Goal: Transaction & Acquisition: Download file/media

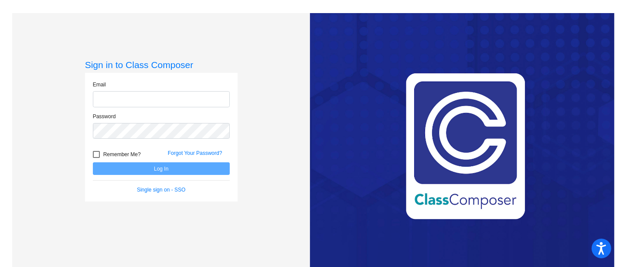
type input "[EMAIL_ADDRESS][PERSON_NAME][DOMAIN_NAME]"
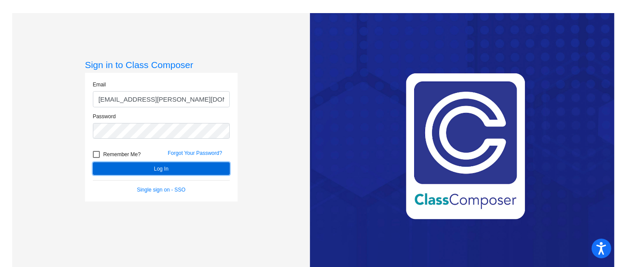
click at [158, 166] on button "Log In" at bounding box center [161, 168] width 137 height 13
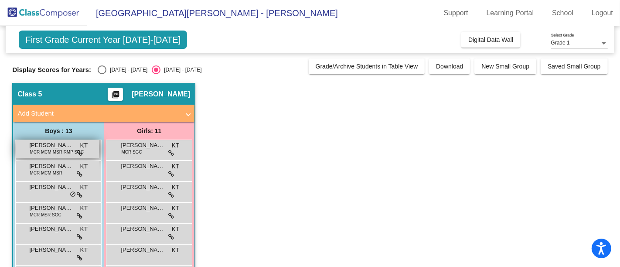
click at [53, 146] on span "[PERSON_NAME]" at bounding box center [51, 145] width 44 height 9
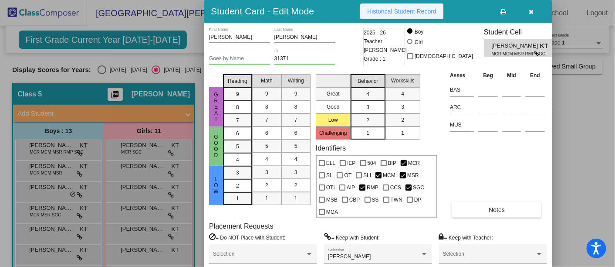
click at [410, 11] on span "Historical Student Record" at bounding box center [401, 11] width 69 height 7
click at [532, 11] on icon "button" at bounding box center [531, 12] width 5 height 6
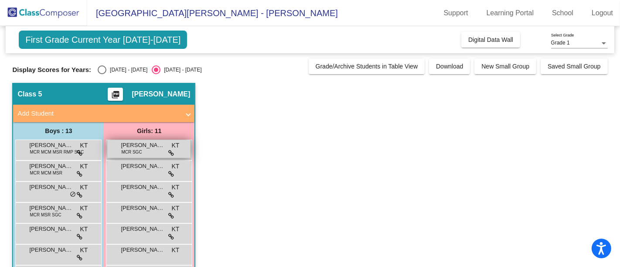
click at [144, 148] on span "[PERSON_NAME]" at bounding box center [143, 145] width 44 height 9
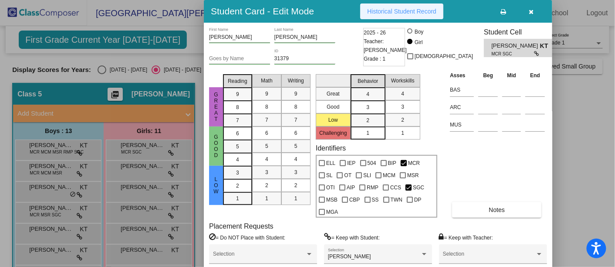
click at [388, 11] on span "Historical Student Record" at bounding box center [401, 11] width 69 height 7
click at [532, 11] on icon "button" at bounding box center [531, 12] width 5 height 6
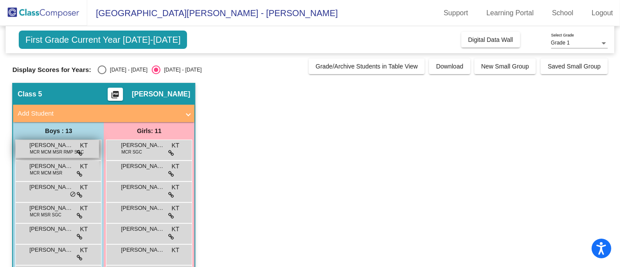
click at [44, 149] on span "MCR MCM MSR RMP SGC" at bounding box center [57, 152] width 54 height 7
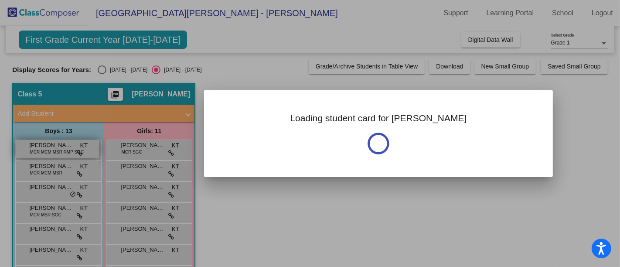
click at [44, 149] on div at bounding box center [310, 133] width 620 height 267
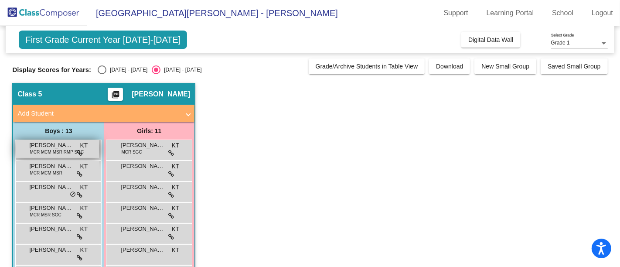
click at [51, 149] on span "MCR MCM MSR RMP SGC" at bounding box center [57, 152] width 54 height 7
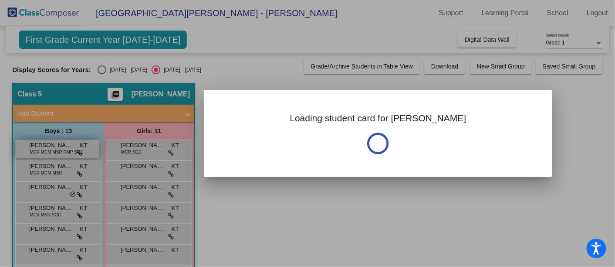
click at [51, 149] on div at bounding box center [307, 133] width 615 height 267
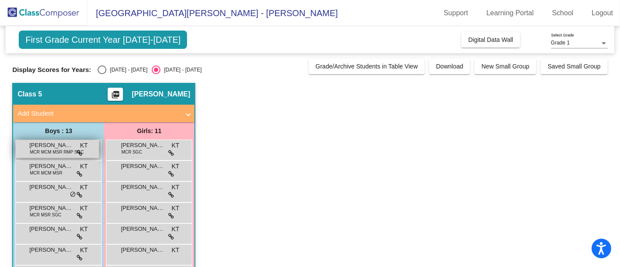
click at [51, 149] on span "MCR MCM MSR RMP SGC" at bounding box center [57, 152] width 54 height 7
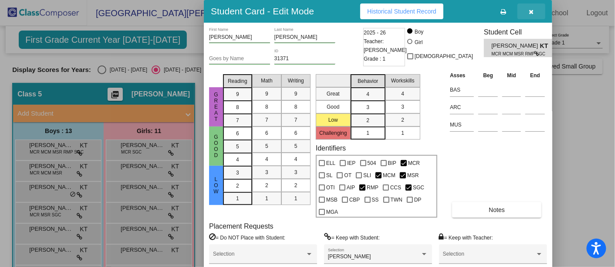
click at [534, 8] on button "button" at bounding box center [532, 11] width 28 height 16
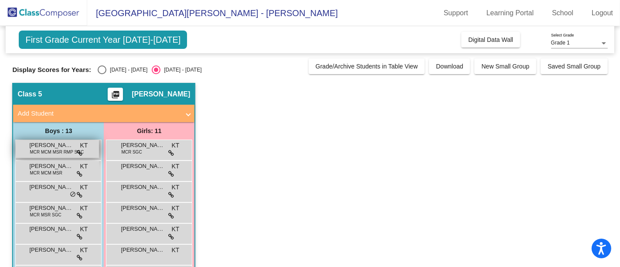
click at [47, 150] on span "MCR MCM MSR RMP SGC" at bounding box center [57, 152] width 54 height 7
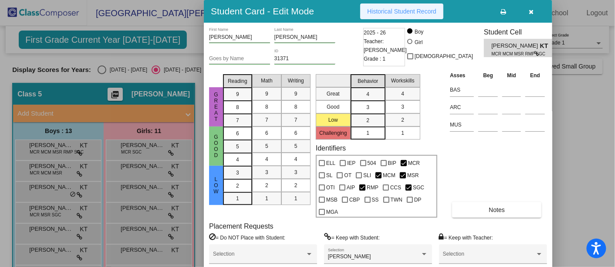
click at [420, 10] on span "Historical Student Record" at bounding box center [401, 11] width 69 height 7
click at [47, 167] on div at bounding box center [307, 133] width 615 height 267
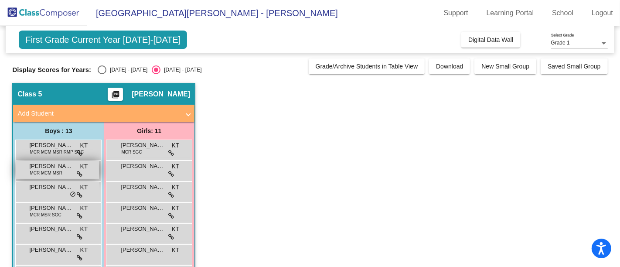
click at [35, 171] on span "MCR MCM MSR" at bounding box center [46, 172] width 32 height 7
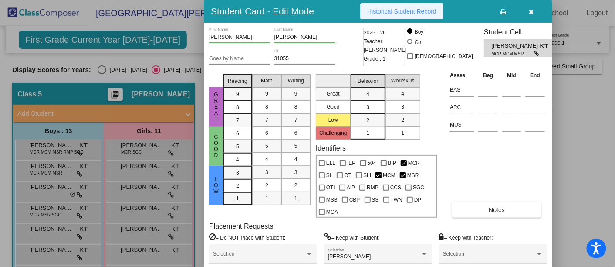
click at [388, 8] on span "Historical Student Record" at bounding box center [401, 11] width 69 height 7
click at [44, 185] on div at bounding box center [307, 133] width 615 height 267
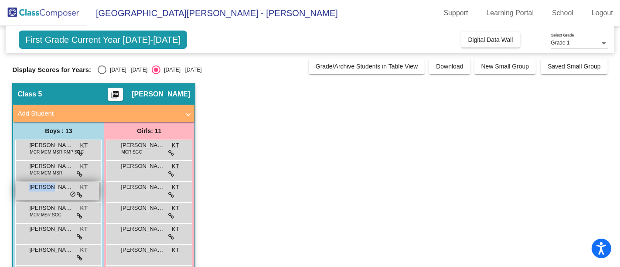
click at [44, 185] on span "[PERSON_NAME]" at bounding box center [51, 187] width 44 height 9
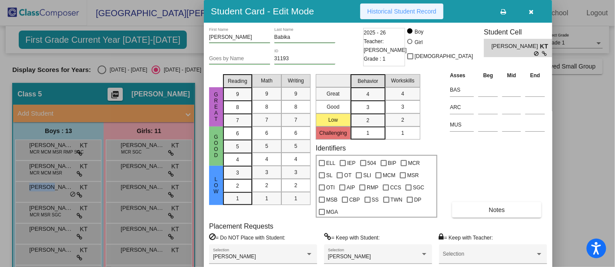
click at [399, 10] on span "Historical Student Record" at bounding box center [401, 11] width 69 height 7
click at [51, 214] on div at bounding box center [307, 133] width 615 height 267
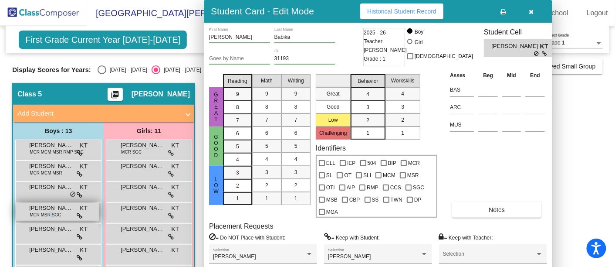
click at [51, 214] on span "MCR MSR SGC" at bounding box center [45, 214] width 31 height 7
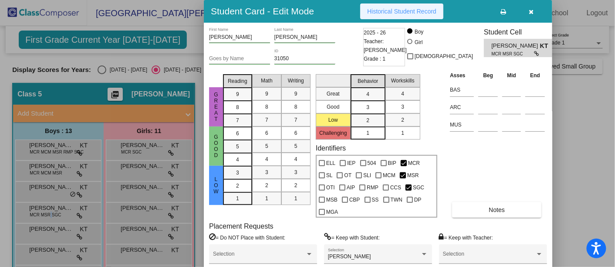
click at [417, 9] on span "Historical Student Record" at bounding box center [401, 11] width 69 height 7
click at [43, 233] on div at bounding box center [307, 133] width 615 height 267
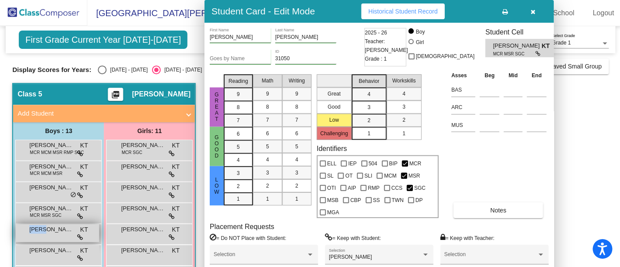
click at [43, 233] on div "[PERSON_NAME] KT lock do_not_disturb_alt" at bounding box center [57, 233] width 83 height 18
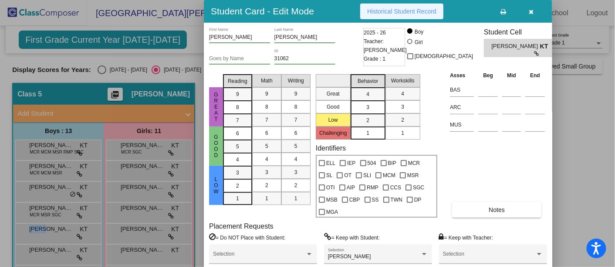
click at [401, 11] on span "Historical Student Record" at bounding box center [401, 11] width 69 height 7
click at [46, 248] on div at bounding box center [307, 133] width 615 height 267
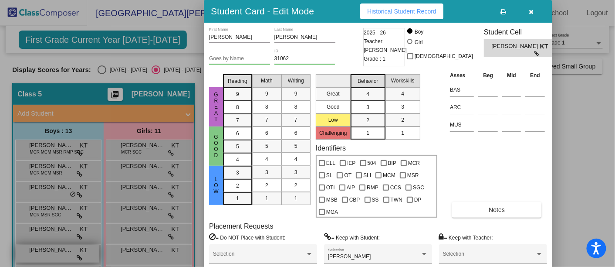
click at [46, 248] on span "[PERSON_NAME]" at bounding box center [51, 249] width 44 height 9
click at [393, 13] on span "Historical Student Record" at bounding box center [401, 11] width 69 height 7
click at [534, 9] on icon "button" at bounding box center [531, 12] width 5 height 6
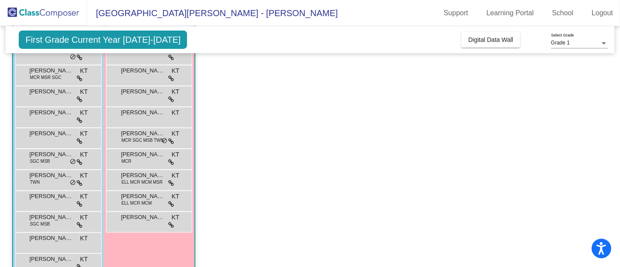
scroll to position [138, 0]
click at [41, 131] on span "[PERSON_NAME]" at bounding box center [51, 132] width 44 height 9
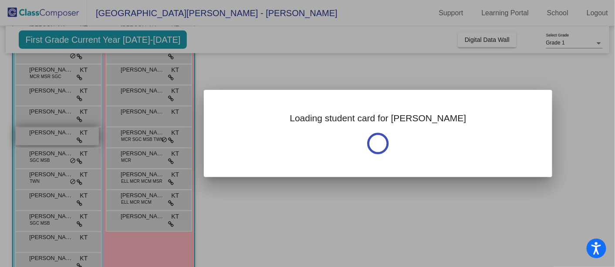
click at [41, 131] on div at bounding box center [307, 133] width 615 height 267
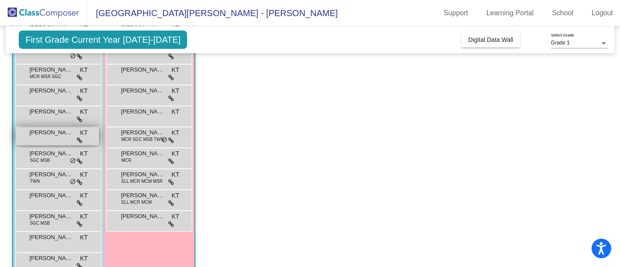
click at [41, 131] on span "[PERSON_NAME]" at bounding box center [51, 132] width 44 height 9
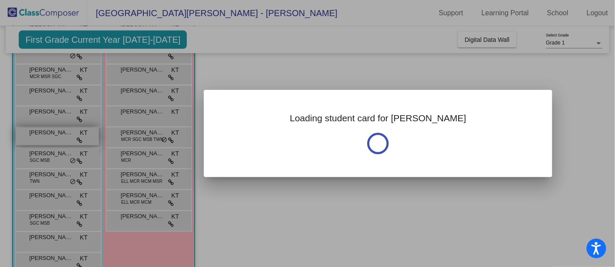
click at [41, 131] on div at bounding box center [307, 133] width 615 height 267
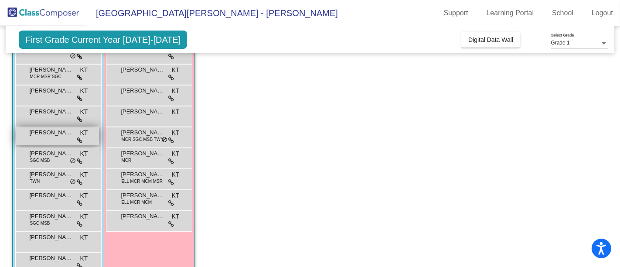
click at [41, 131] on span "[PERSON_NAME]" at bounding box center [51, 132] width 44 height 9
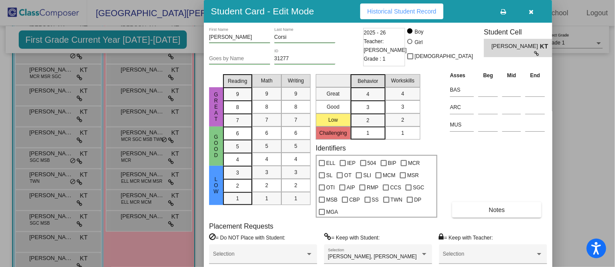
click at [532, 3] on div "Student Card - Edit Mode Historical Student Record" at bounding box center [378, 11] width 349 height 23
click at [376, 11] on span "Historical Student Record" at bounding box center [401, 11] width 69 height 7
click at [529, 10] on icon "button" at bounding box center [531, 12] width 5 height 6
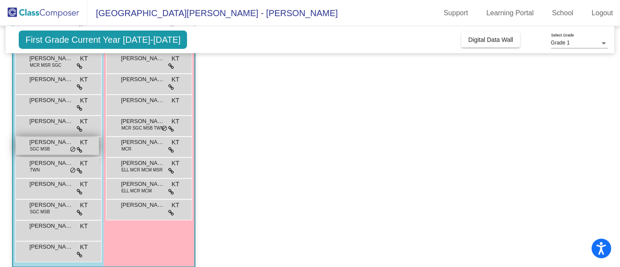
scroll to position [150, 0]
click at [33, 146] on span "SGC MSB" at bounding box center [40, 148] width 20 height 7
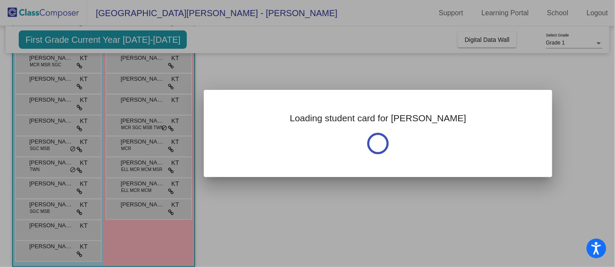
click at [33, 146] on div at bounding box center [307, 133] width 615 height 267
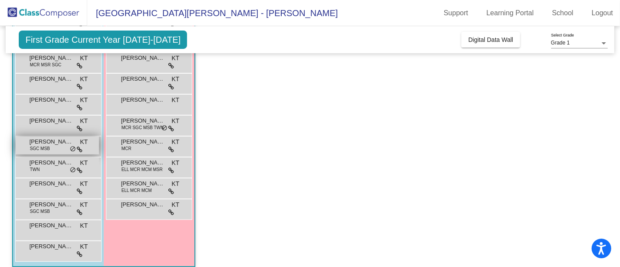
click at [36, 140] on span "[PERSON_NAME]" at bounding box center [51, 141] width 44 height 9
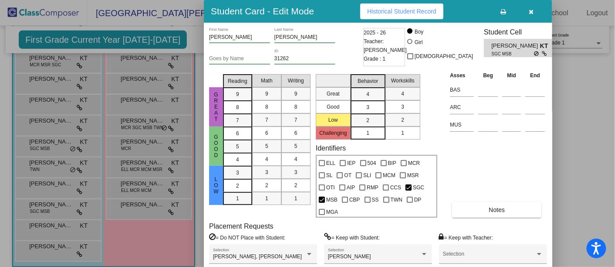
click at [398, 5] on button "Historical Student Record" at bounding box center [401, 11] width 83 height 16
click at [533, 9] on icon "button" at bounding box center [531, 12] width 5 height 6
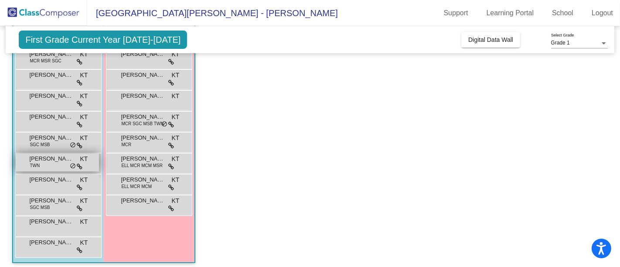
scroll to position [158, 0]
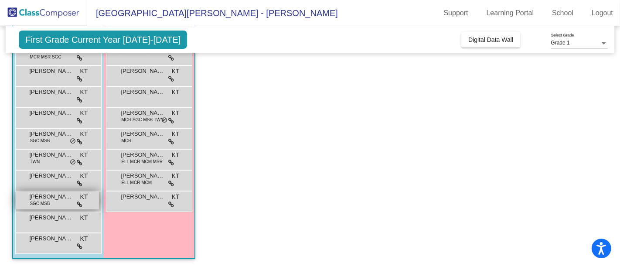
click at [40, 201] on span "SGC MSB" at bounding box center [40, 203] width 20 height 7
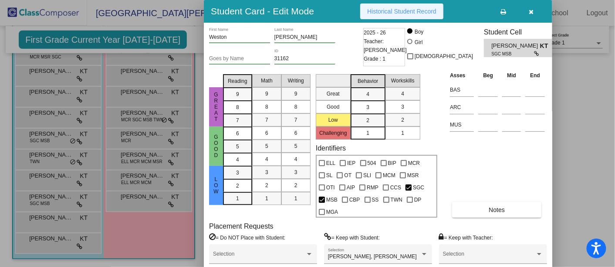
click at [417, 9] on span "Historical Student Record" at bounding box center [401, 11] width 69 height 7
click at [532, 9] on icon "button" at bounding box center [531, 12] width 5 height 6
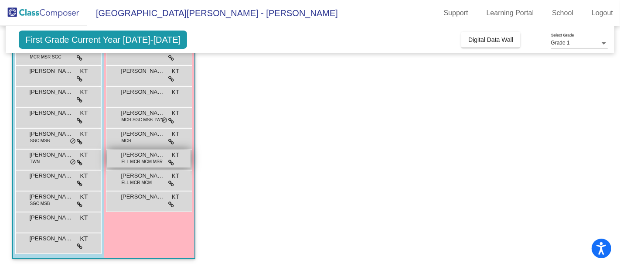
click at [143, 165] on div "[PERSON_NAME] Thalang ELL MCR MCM MSR KT lock do_not_disturb_alt" at bounding box center [148, 158] width 83 height 18
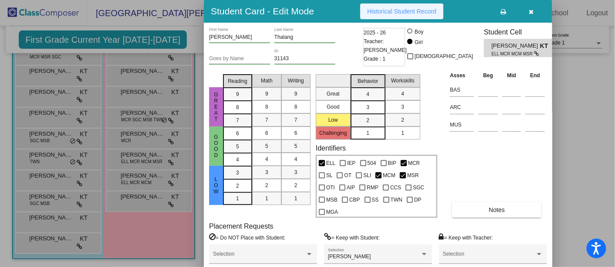
click at [385, 10] on span "Historical Student Record" at bounding box center [401, 11] width 69 height 7
click at [532, 6] on button "button" at bounding box center [532, 11] width 28 height 16
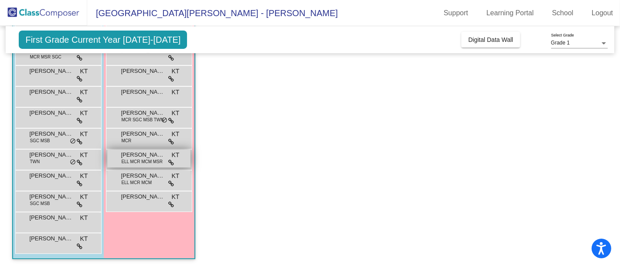
click at [136, 166] on div "[PERSON_NAME] Thalang ELL MCR MCM MSR KT lock do_not_disturb_alt" at bounding box center [148, 158] width 83 height 18
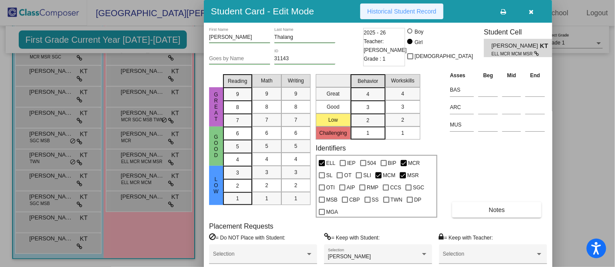
click at [410, 10] on span "Historical Student Record" at bounding box center [401, 11] width 69 height 7
click at [524, 9] on button "button" at bounding box center [532, 11] width 28 height 16
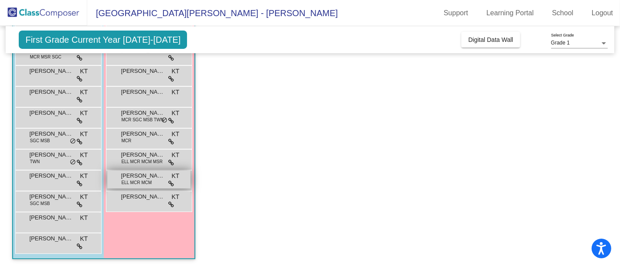
click at [131, 180] on span "ELL MCR MCM" at bounding box center [136, 182] width 31 height 7
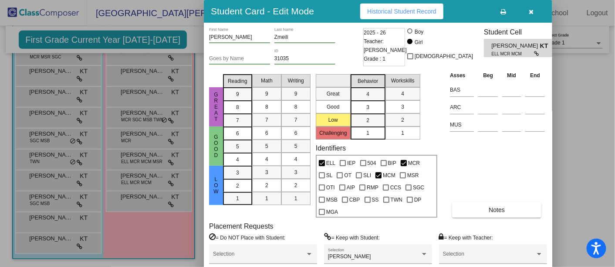
click at [410, 5] on button "Historical Student Record" at bounding box center [401, 11] width 83 height 16
click at [407, 7] on button "Historical Student Record" at bounding box center [401, 11] width 83 height 16
click at [530, 11] on icon "button" at bounding box center [531, 12] width 5 height 6
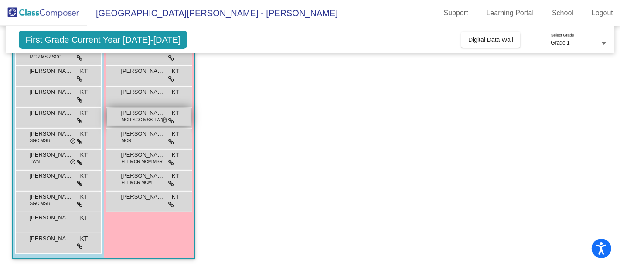
click at [132, 122] on span "MCR SGC MSB TWN" at bounding box center [142, 119] width 42 height 7
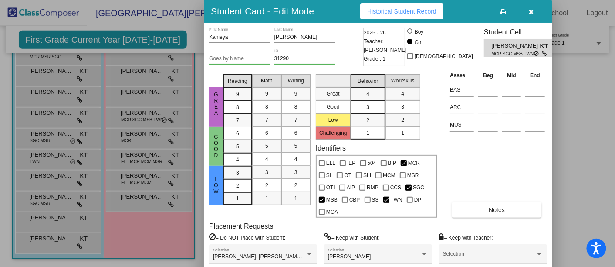
click at [401, 6] on button "Historical Student Record" at bounding box center [401, 11] width 83 height 16
click at [532, 9] on icon "button" at bounding box center [531, 12] width 5 height 6
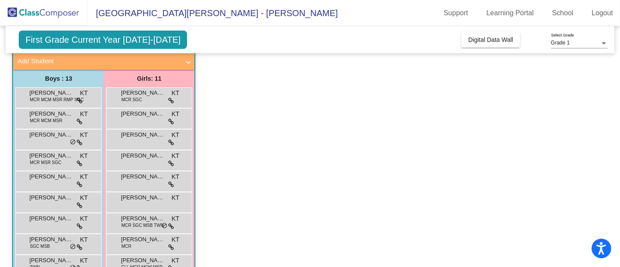
scroll to position [0, 0]
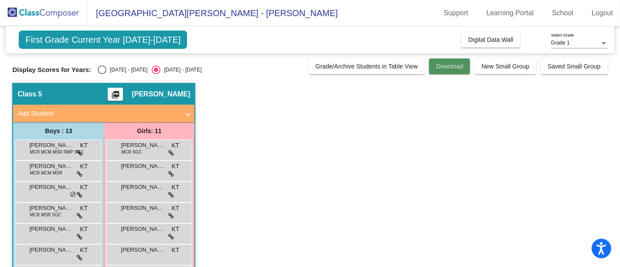
click at [447, 63] on span "Download" at bounding box center [449, 66] width 27 height 7
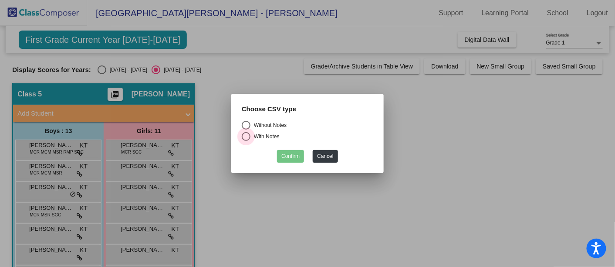
click at [245, 135] on div "Select an option" at bounding box center [246, 136] width 9 height 9
click at [246, 141] on input "With Notes" at bounding box center [246, 141] width 0 height 0
radio input "true"
click at [296, 153] on button "Confirm" at bounding box center [290, 156] width 27 height 13
